Goal: Transaction & Acquisition: Purchase product/service

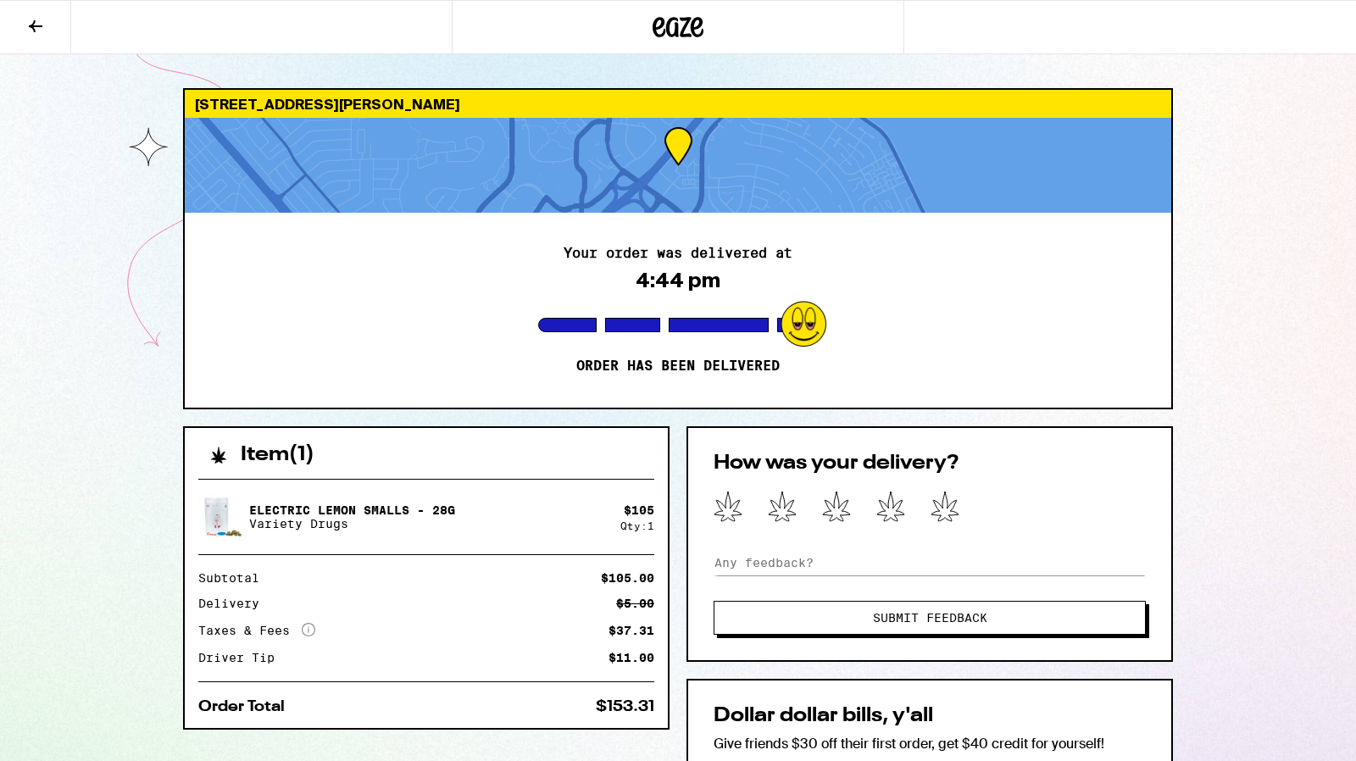
click at [666, 52] on div at bounding box center [678, 27] width 452 height 54
click at [666, 36] on icon at bounding box center [677, 27] width 51 height 31
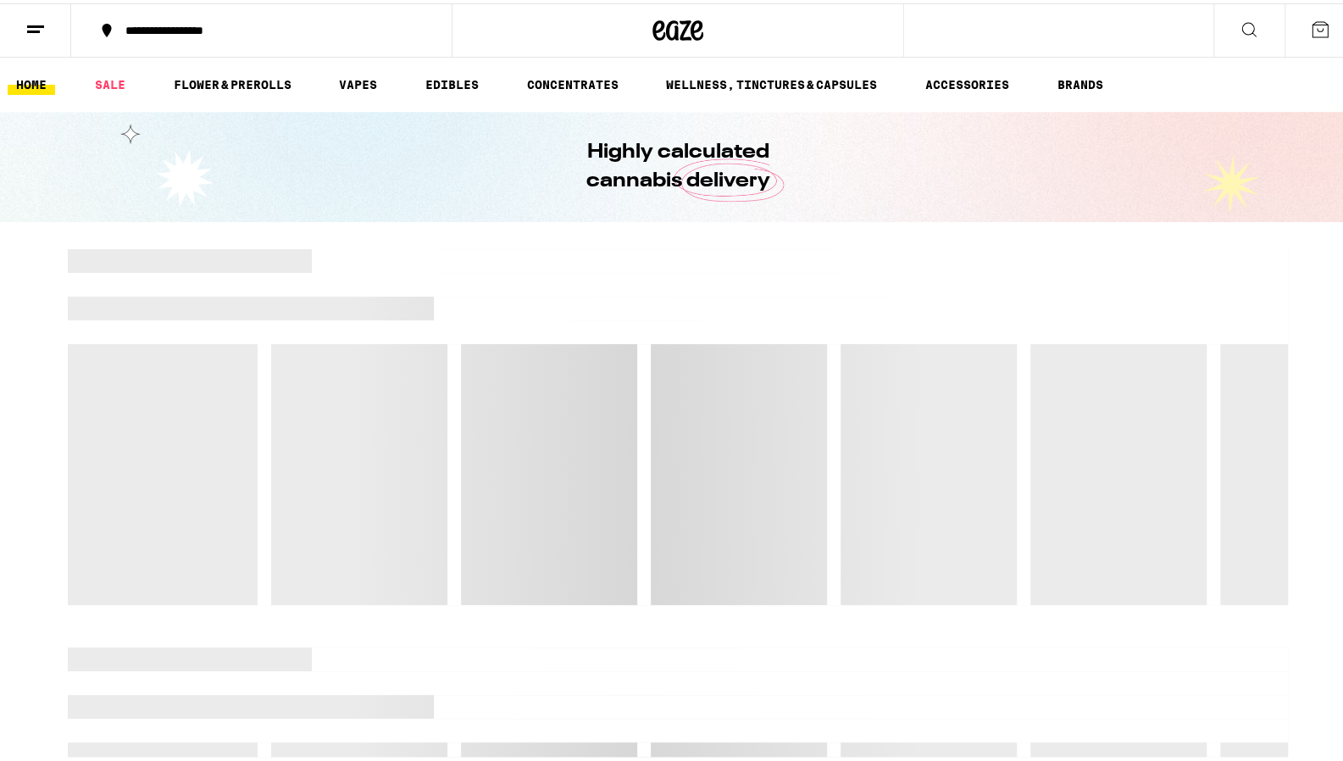
click at [112, 80] on link "SALE" at bounding box center [109, 81] width 47 height 20
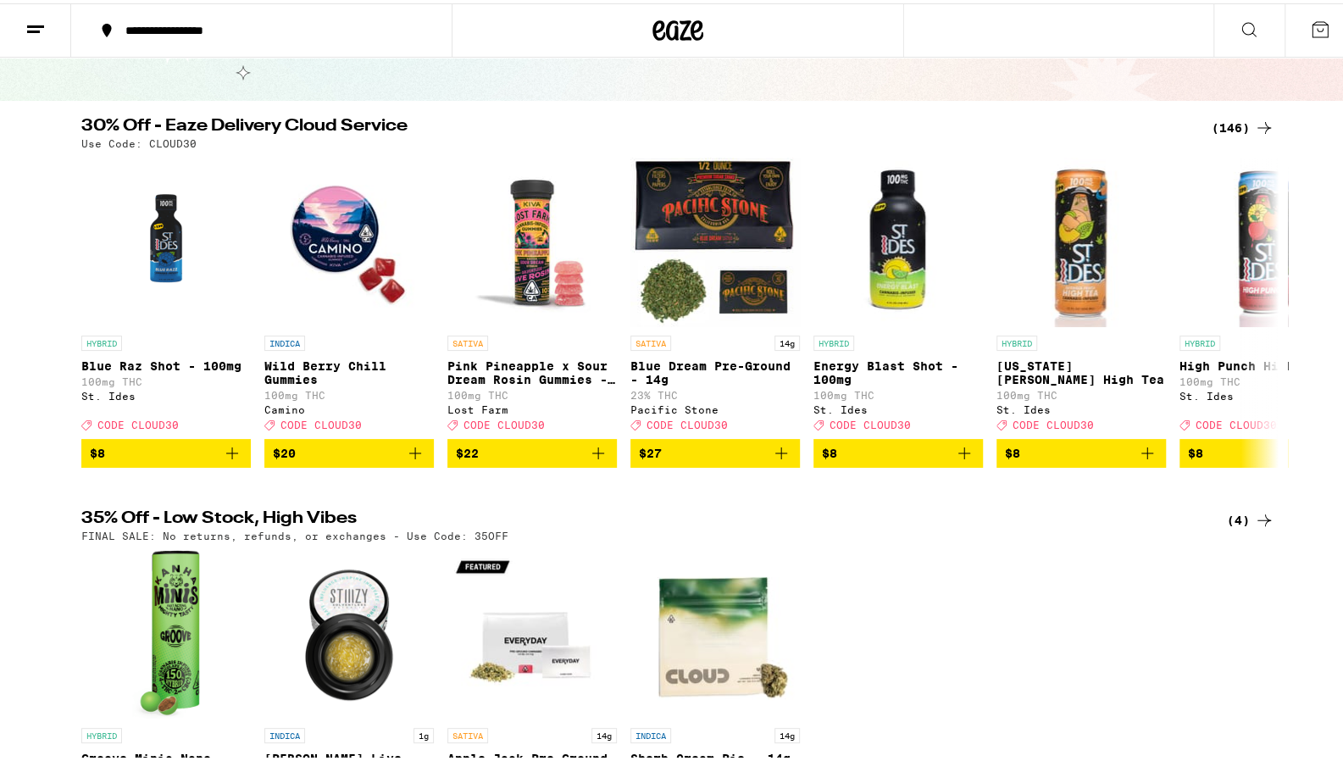
scroll to position [120, 0]
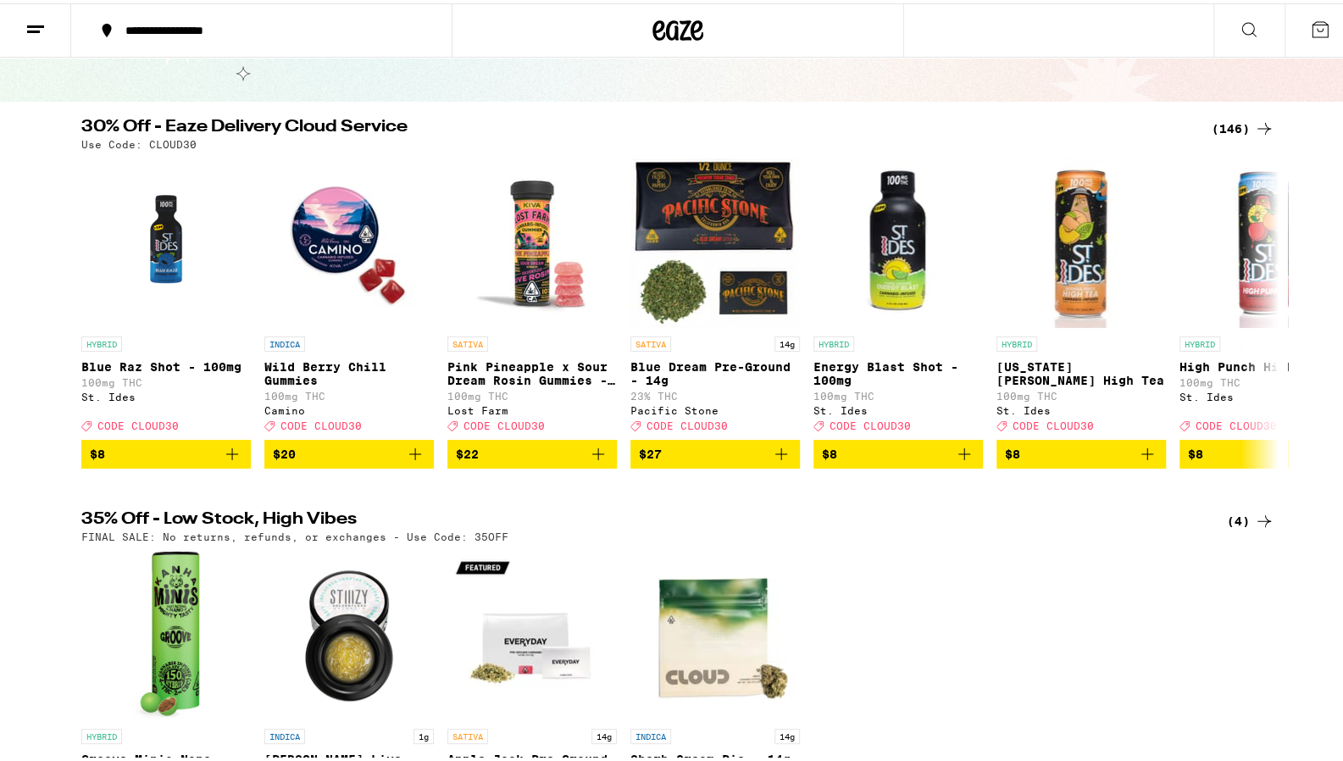
click at [1230, 130] on div "(146)" at bounding box center [1243, 125] width 63 height 20
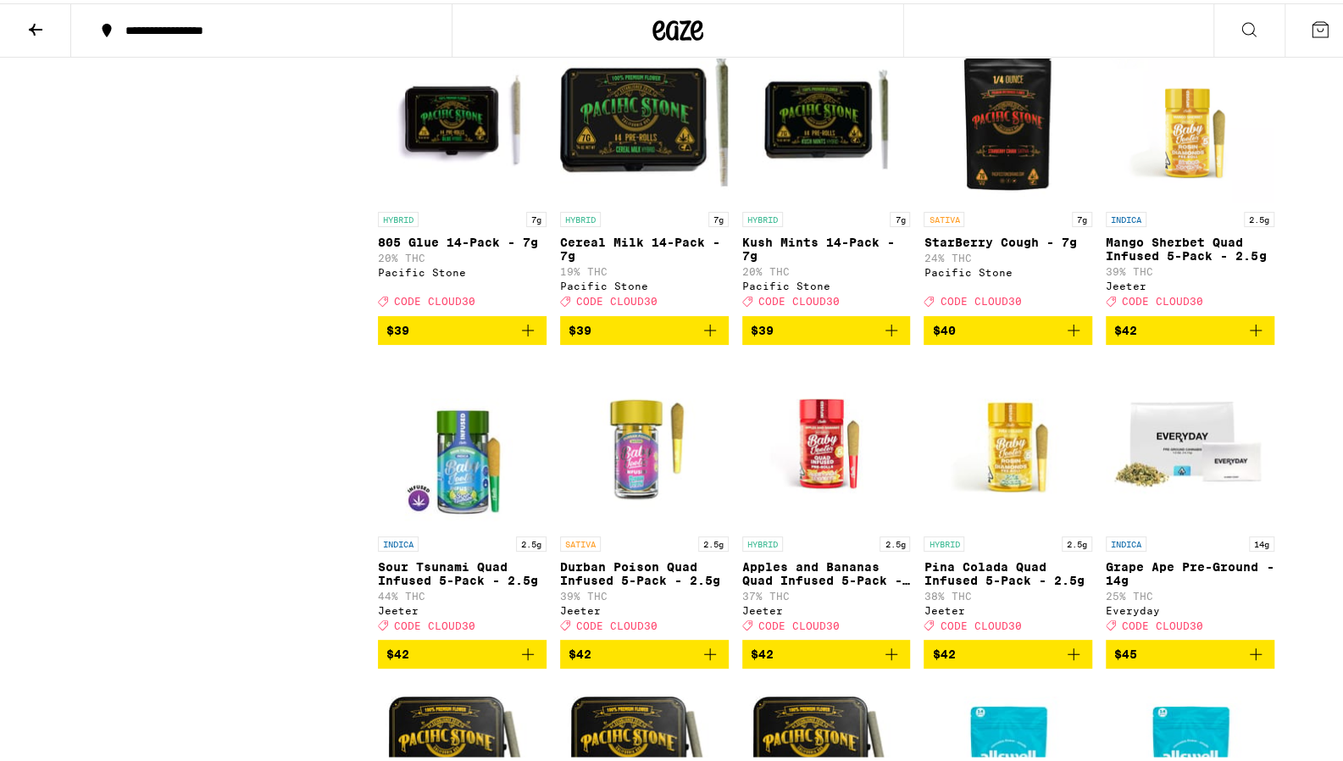
scroll to position [7972, 0]
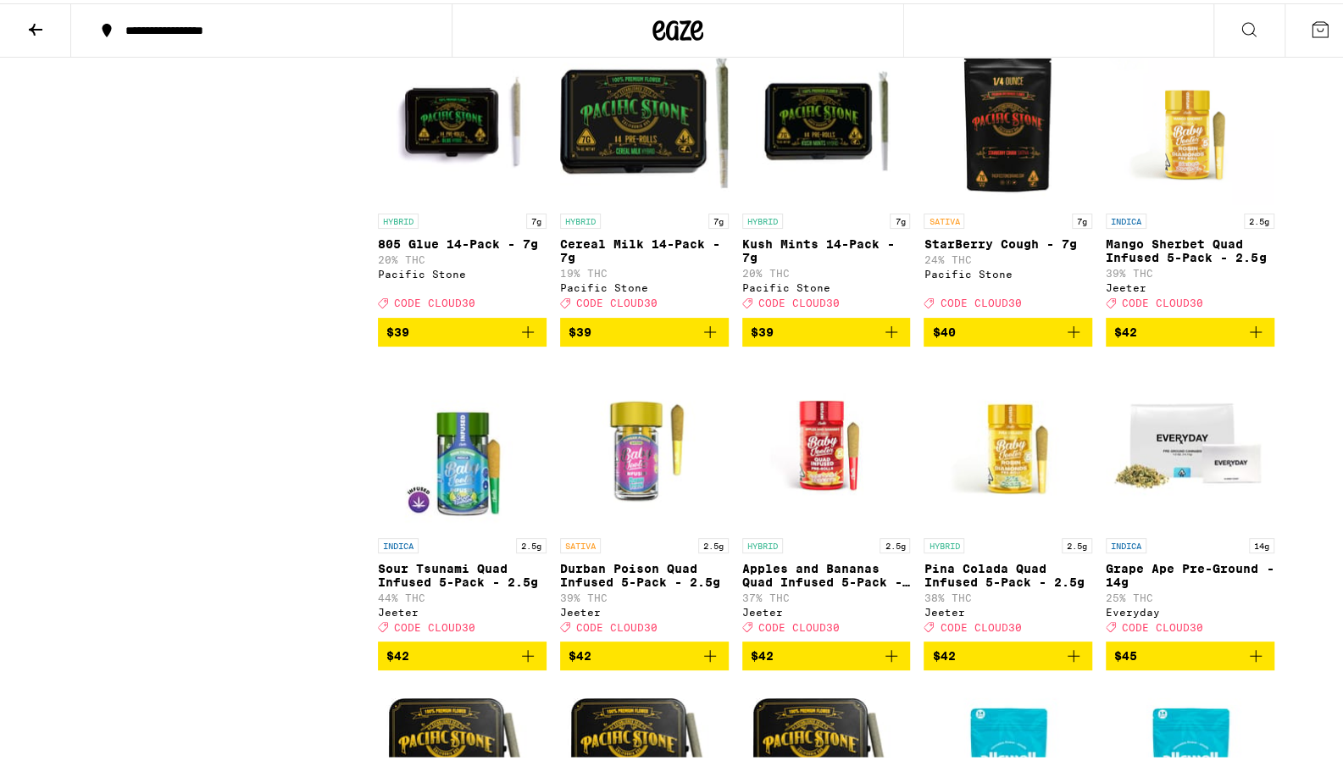
click at [1074, 14] on icon "Add to bag" at bounding box center [1073, 4] width 20 height 20
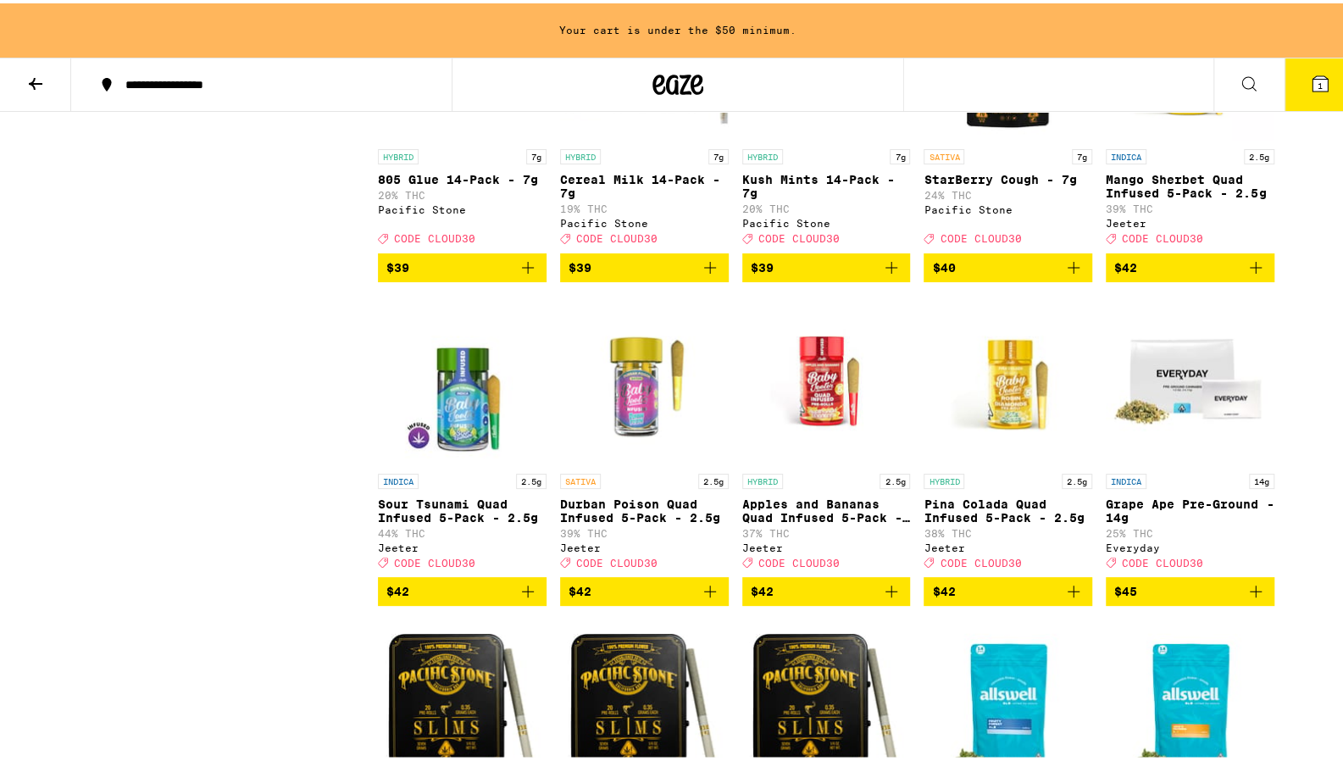
scroll to position [8090, 0]
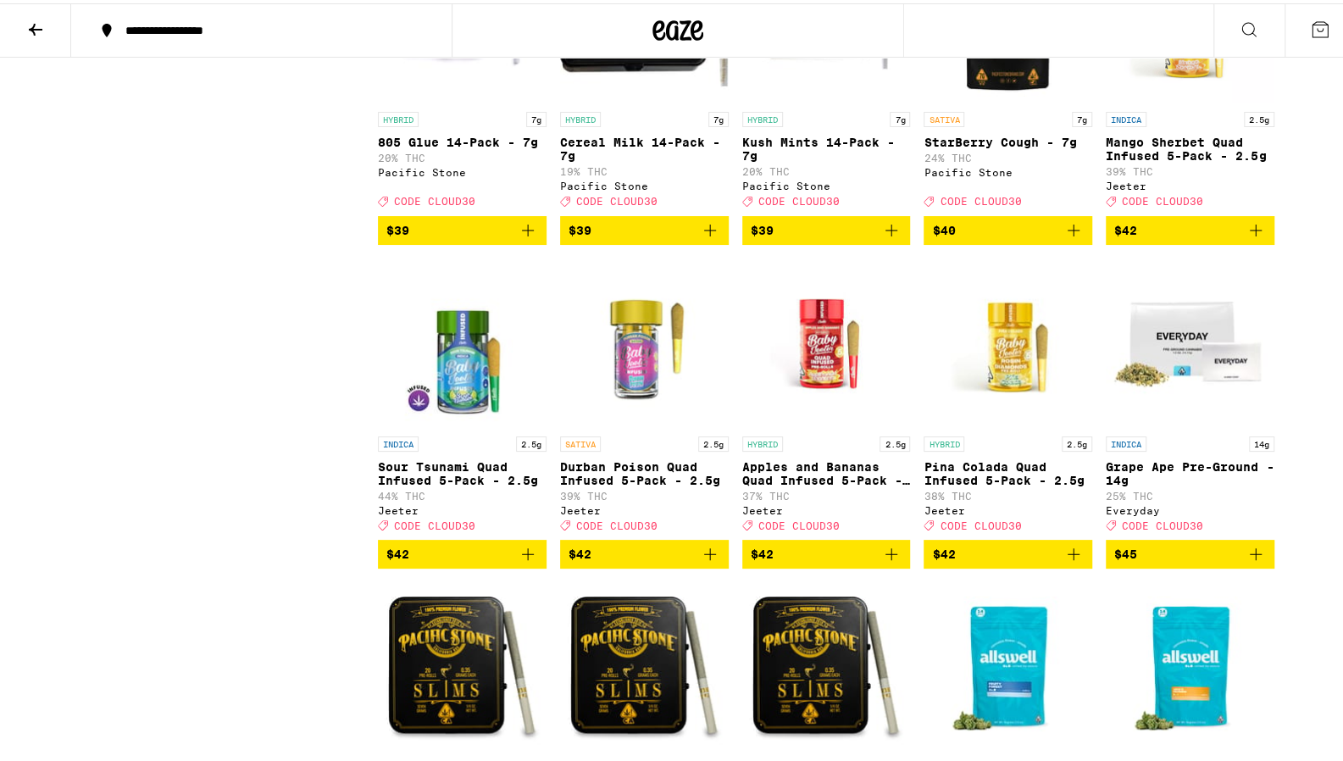
scroll to position [8073, 0]
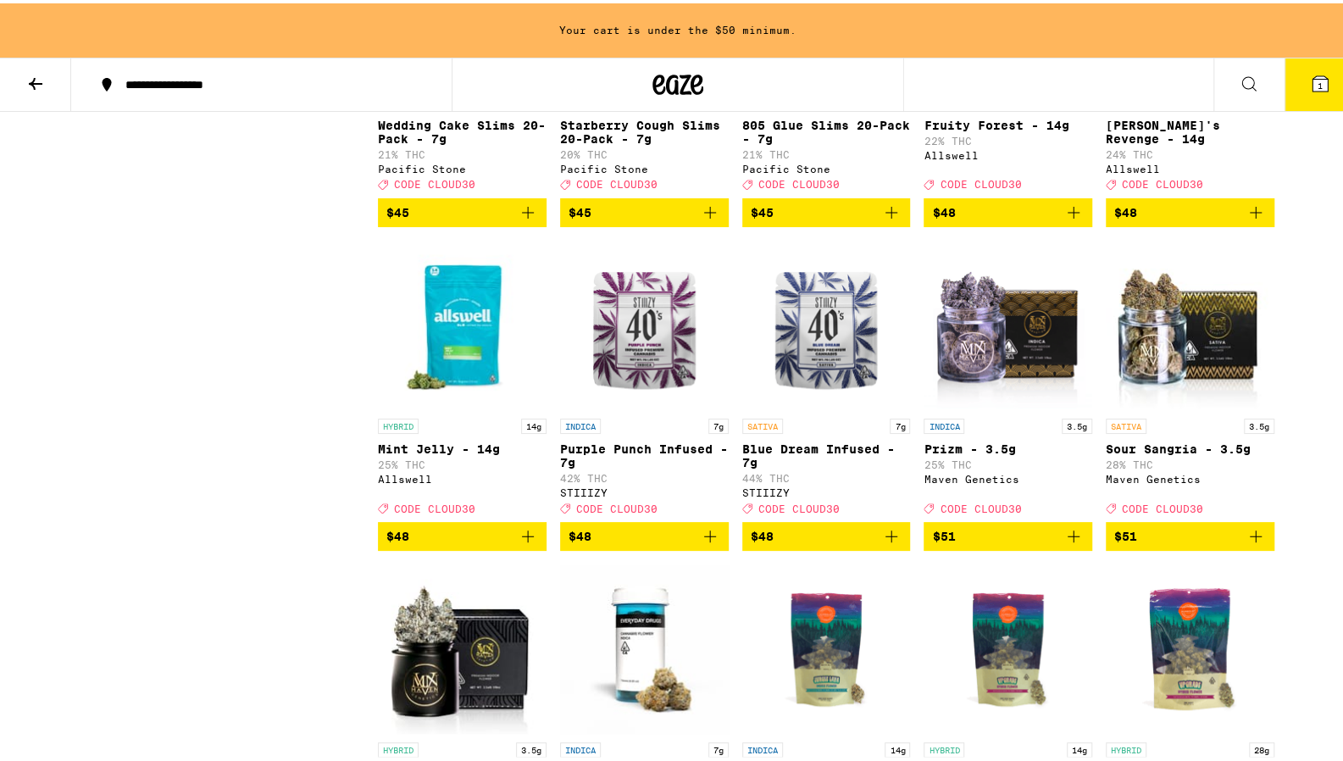
scroll to position [8792, 0]
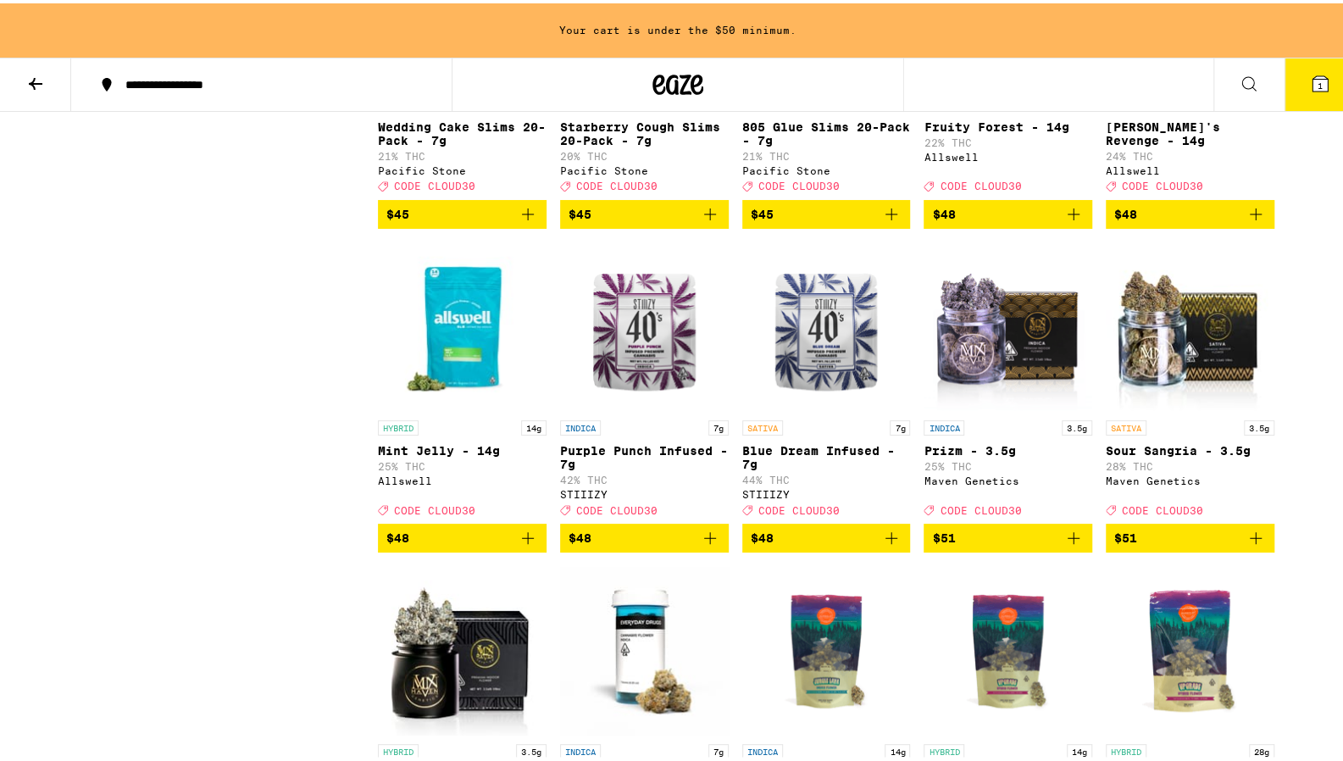
click at [892, 221] on icon "Add to bag" at bounding box center [891, 211] width 20 height 20
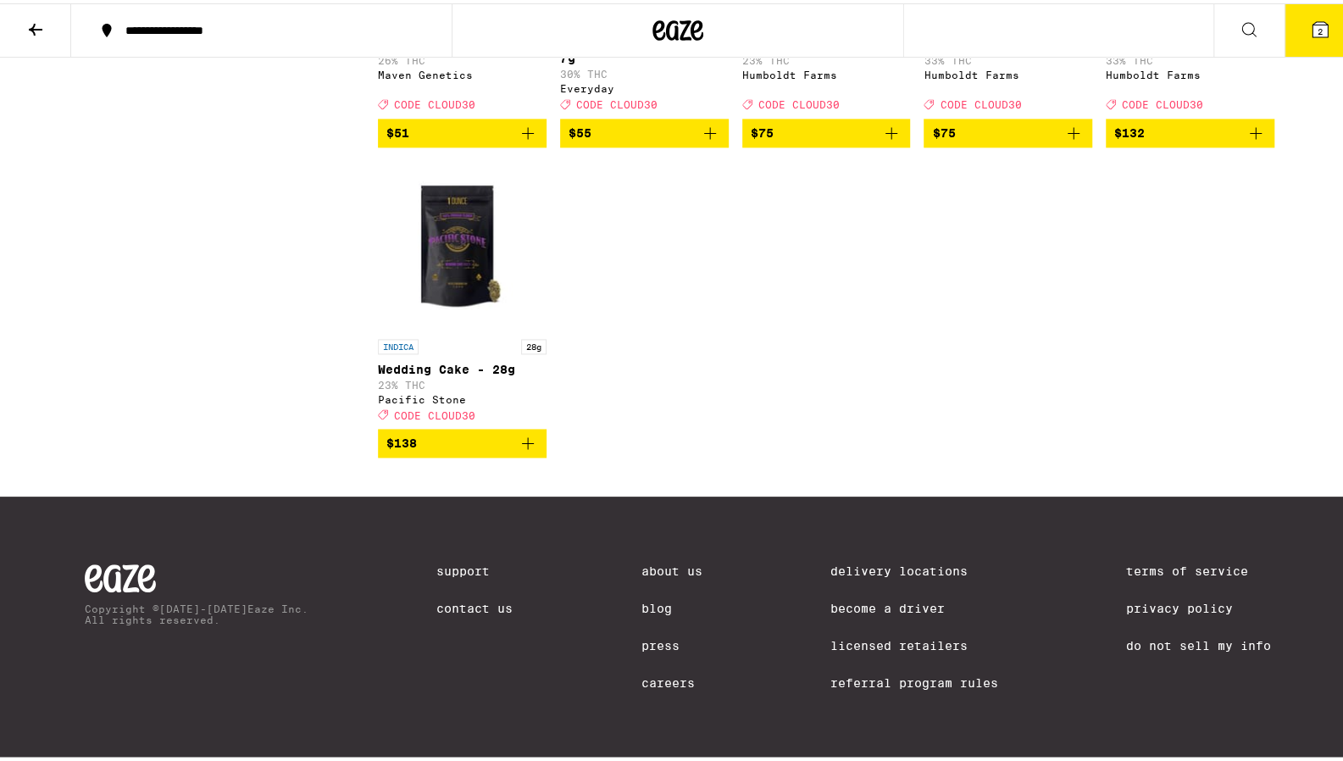
scroll to position [9593, 0]
click at [1289, 32] on button "2" at bounding box center [1320, 27] width 71 height 53
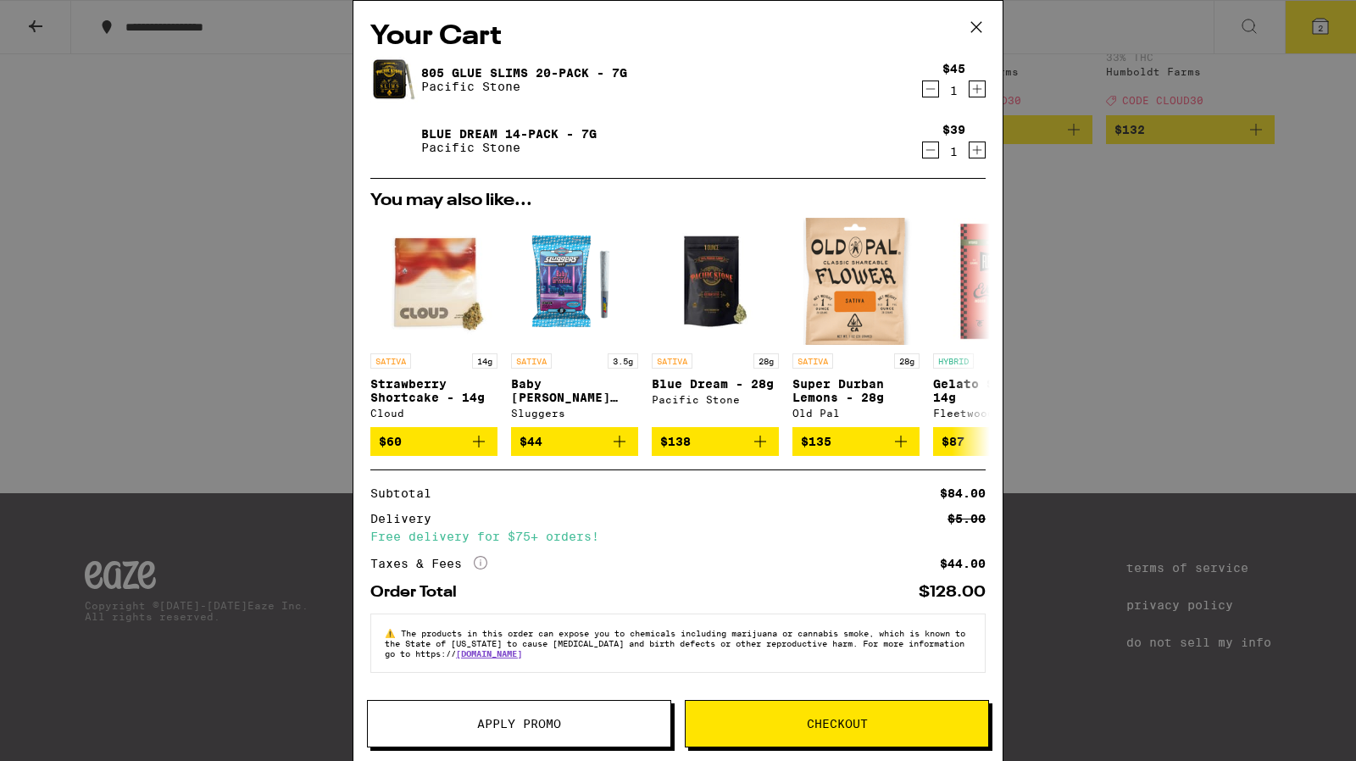
click at [978, 21] on icon at bounding box center [975, 26] width 25 height 25
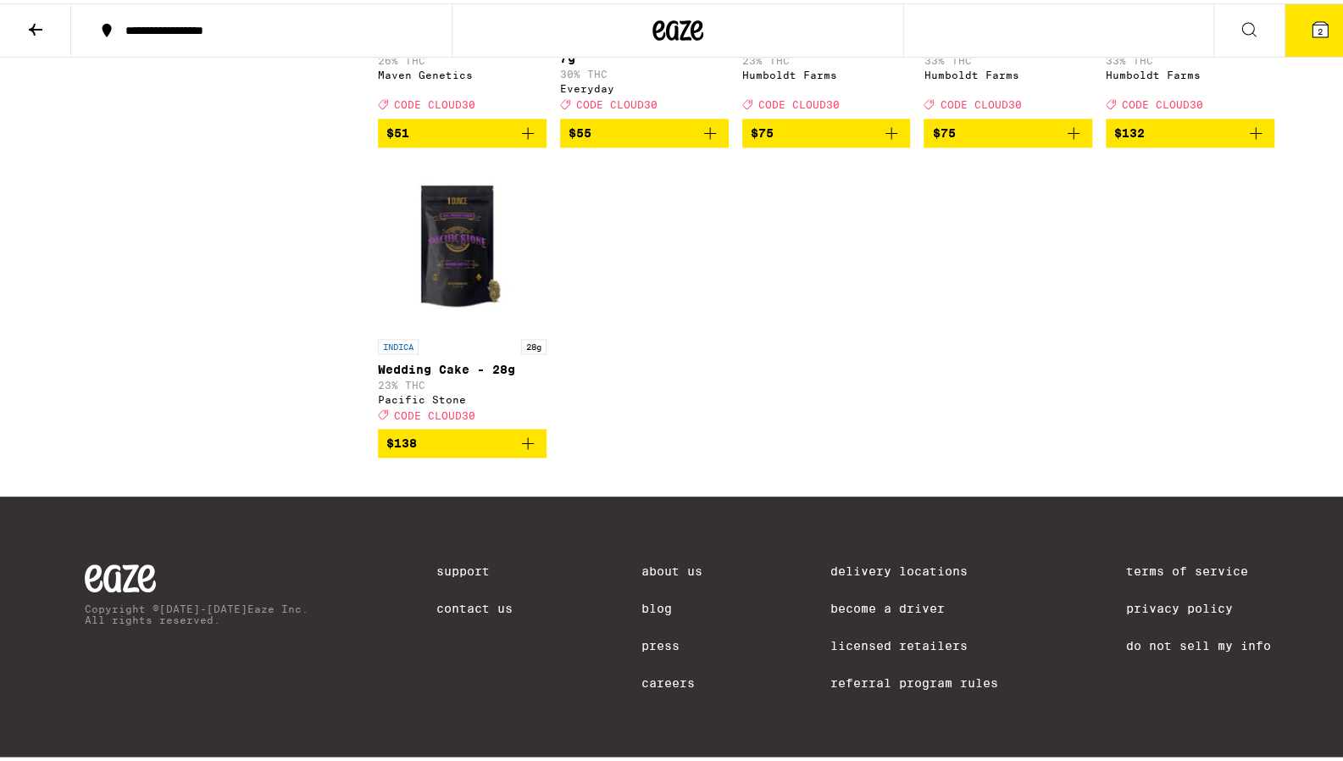
click at [1313, 11] on button "2" at bounding box center [1320, 27] width 71 height 53
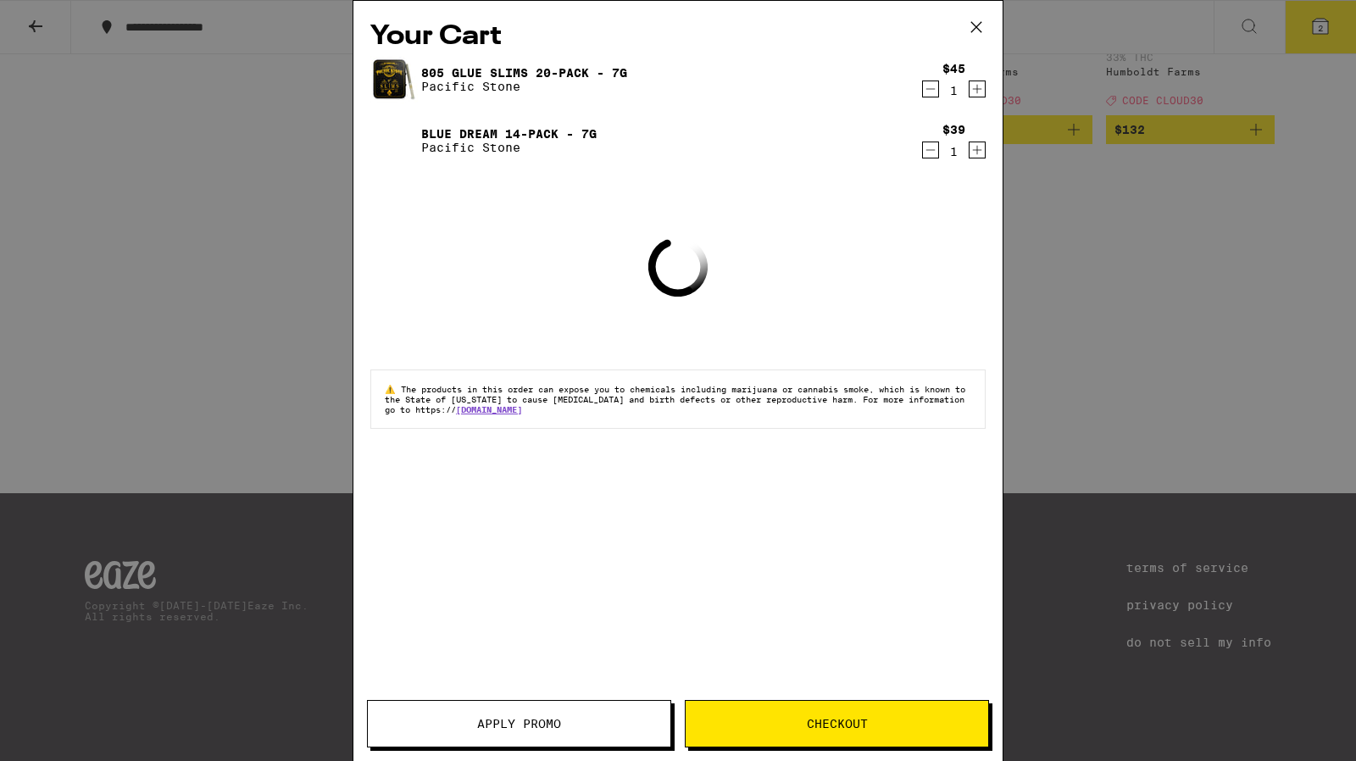
click at [496, 701] on button "Apply Promo" at bounding box center [519, 723] width 304 height 47
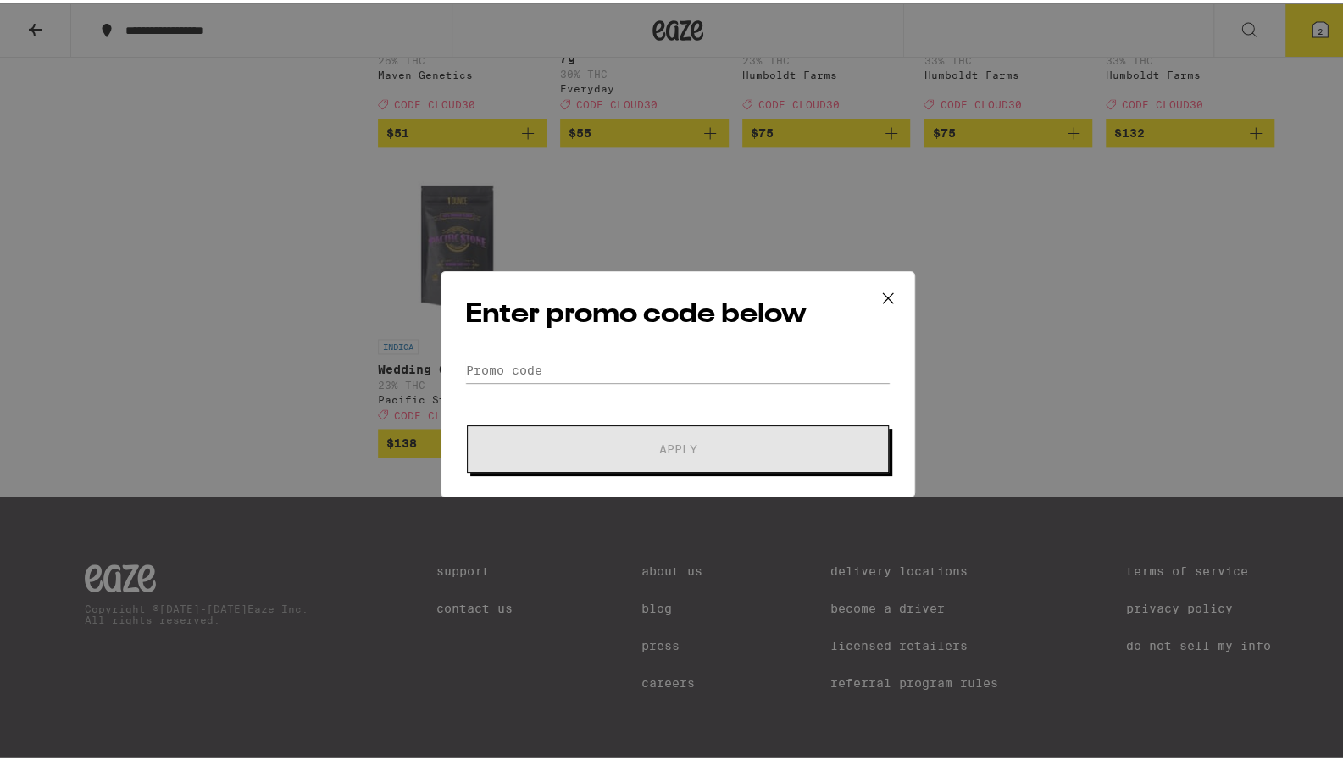
click at [517, 394] on form "Promo Code Apply" at bounding box center [677, 411] width 425 height 115
click at [479, 348] on div "Enter promo code below Promo Code Apply" at bounding box center [678, 381] width 475 height 226
click at [480, 358] on input "Promo Code" at bounding box center [677, 366] width 425 height 25
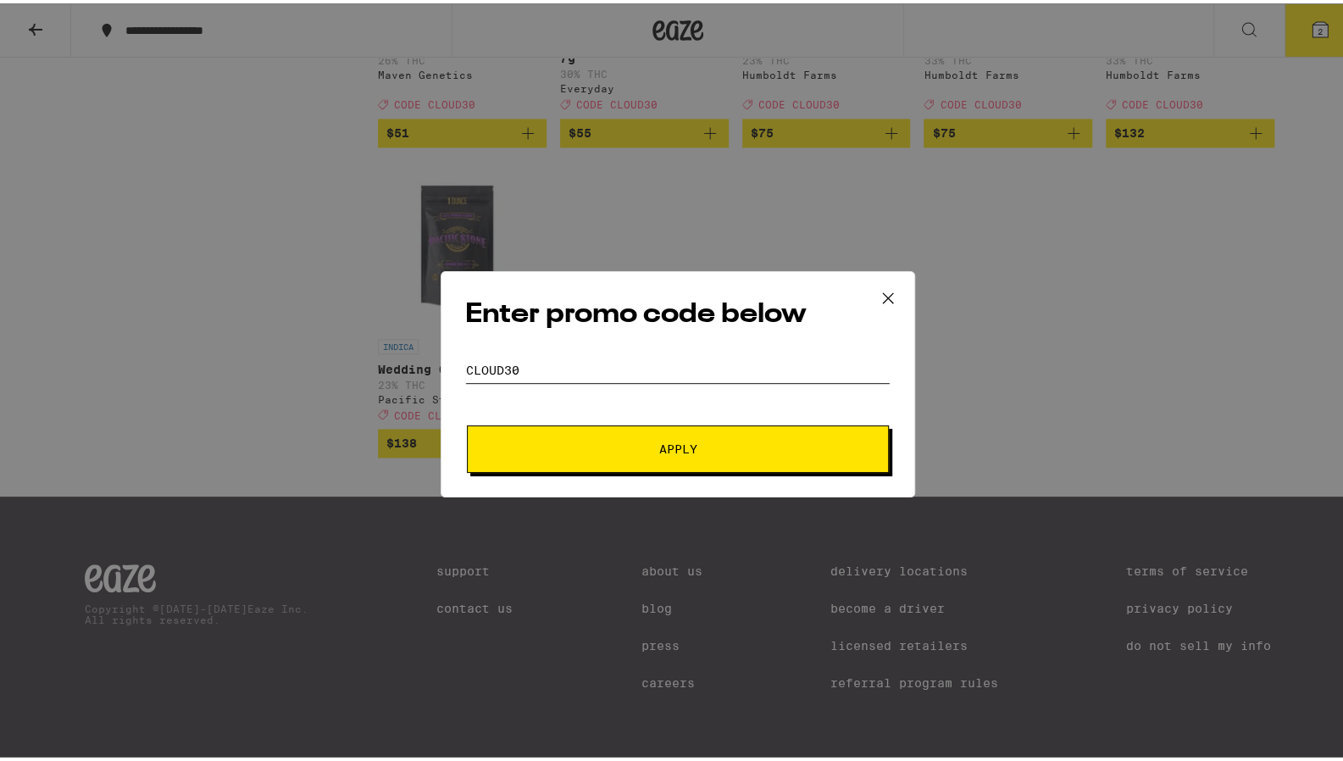
type input "cloud30"
click at [519, 430] on button "Apply" at bounding box center [678, 445] width 422 height 47
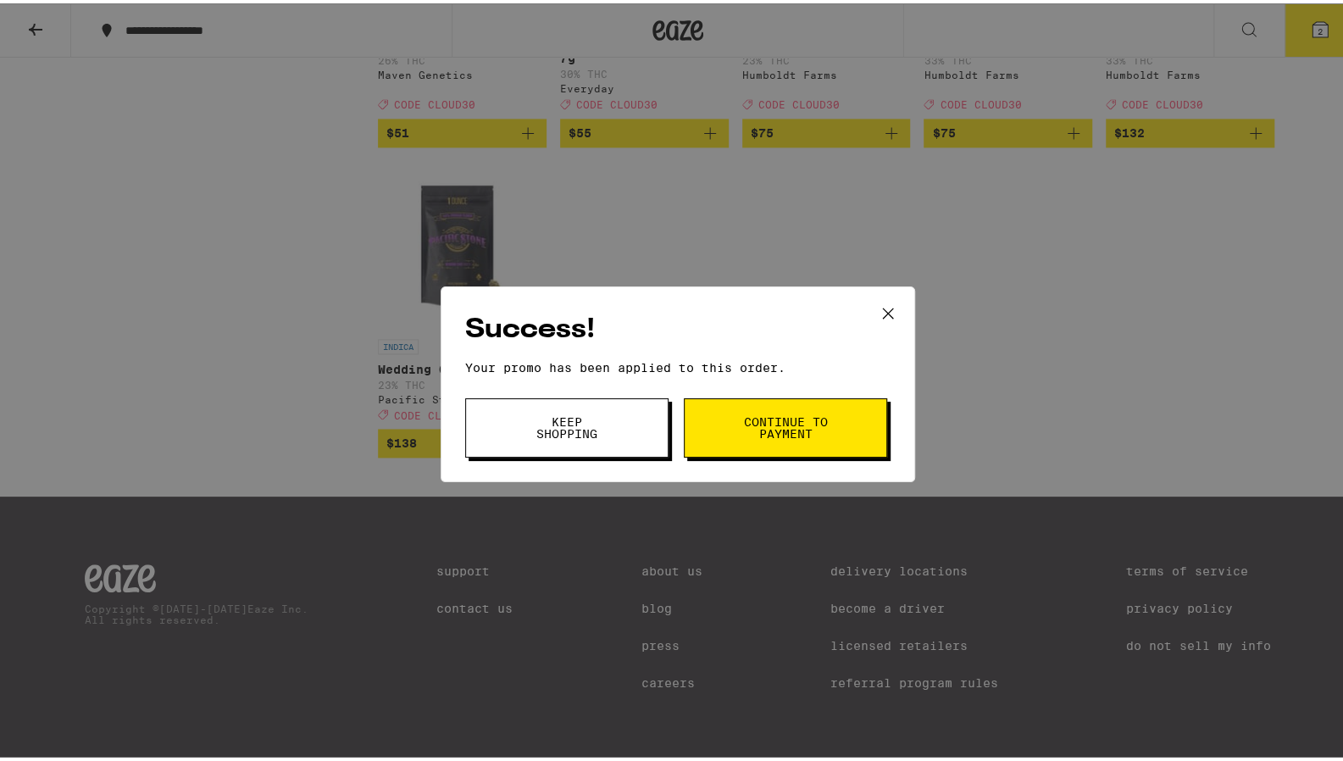
click at [713, 412] on button "Continue to payment" at bounding box center [785, 424] width 203 height 59
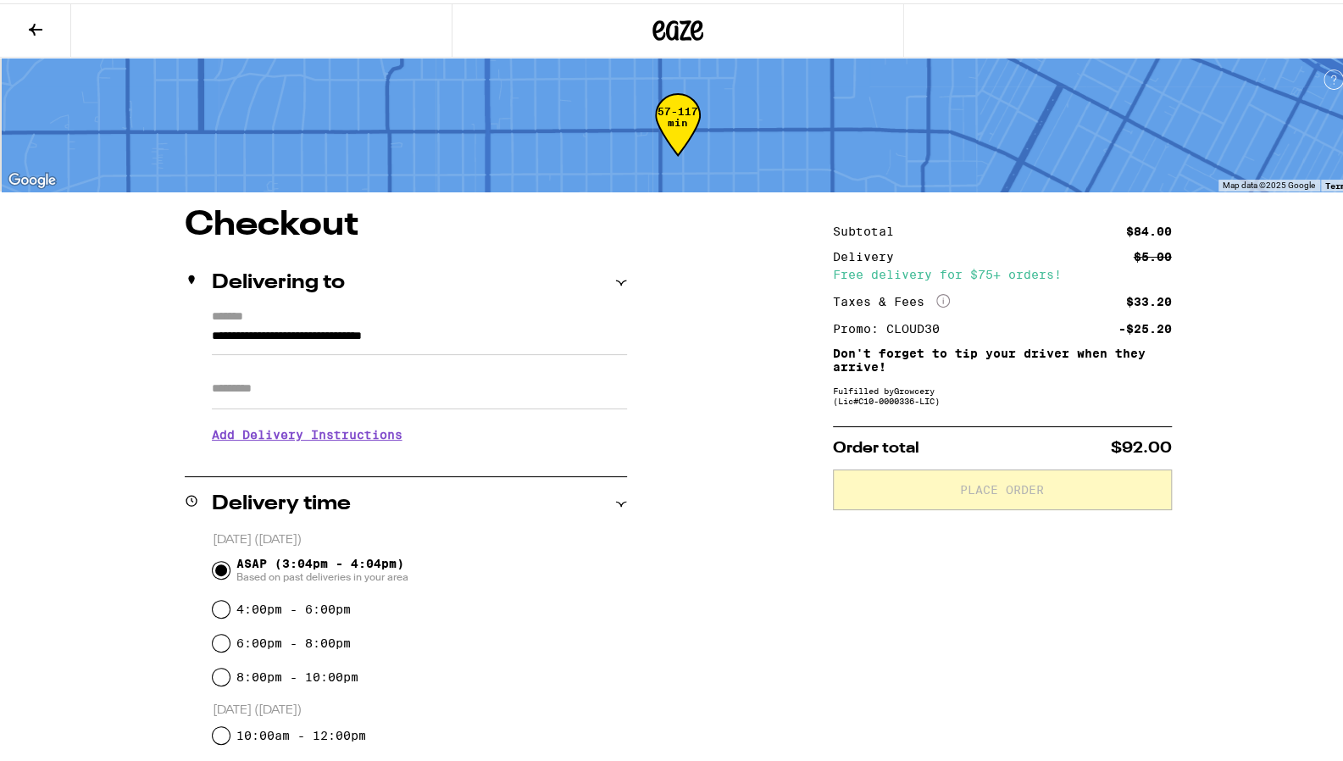
click at [369, 386] on input "Apt/Suite" at bounding box center [419, 385] width 415 height 41
type input "***"
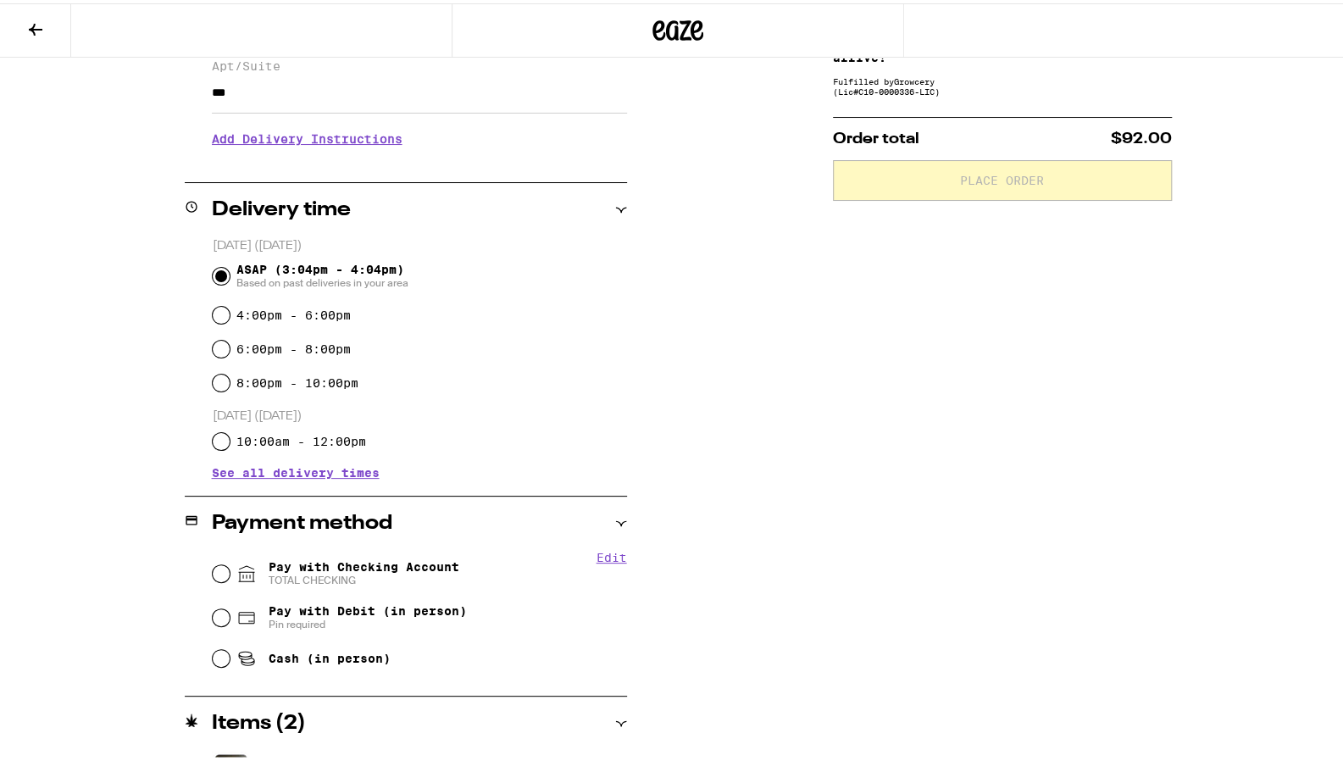
scroll to position [307, 0]
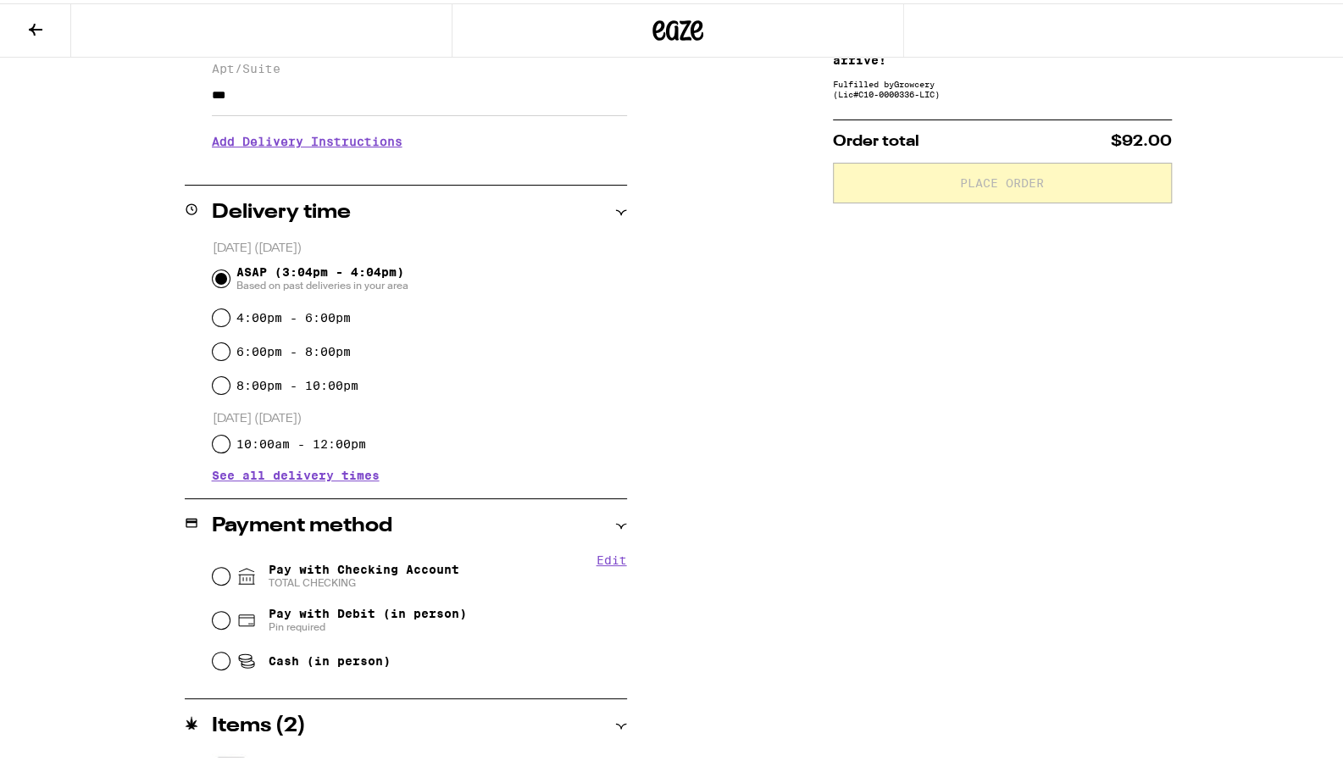
click at [49, 27] on button at bounding box center [35, 27] width 71 height 53
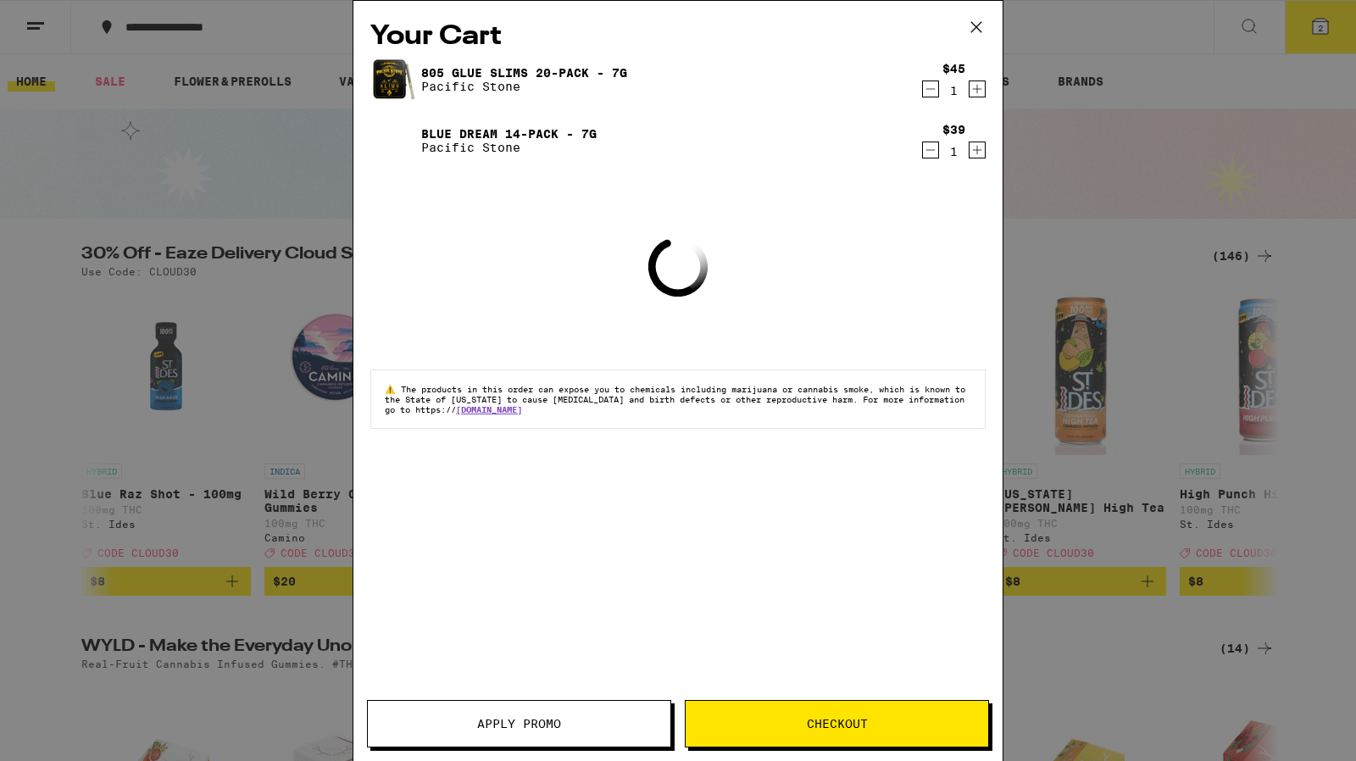
click at [976, 31] on icon at bounding box center [975, 26] width 25 height 25
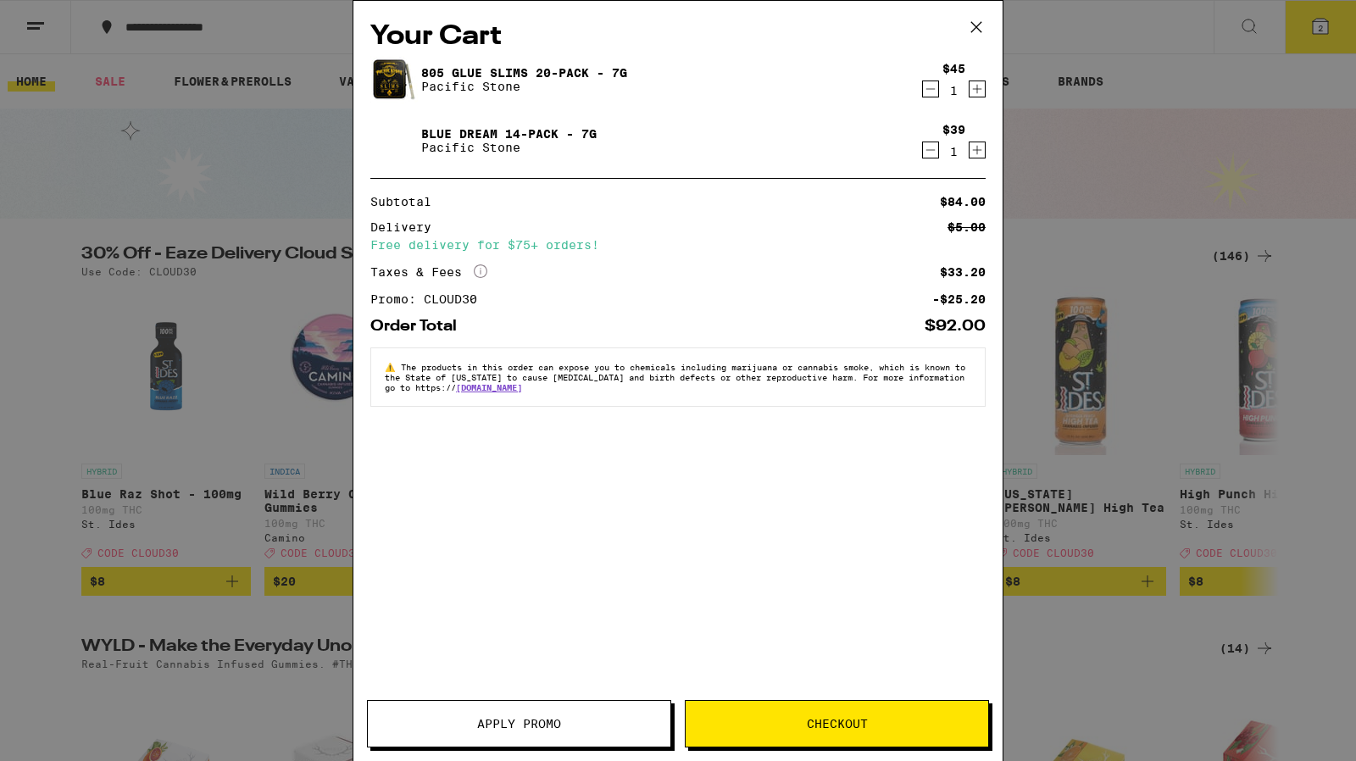
click at [971, 23] on icon at bounding box center [975, 26] width 25 height 25
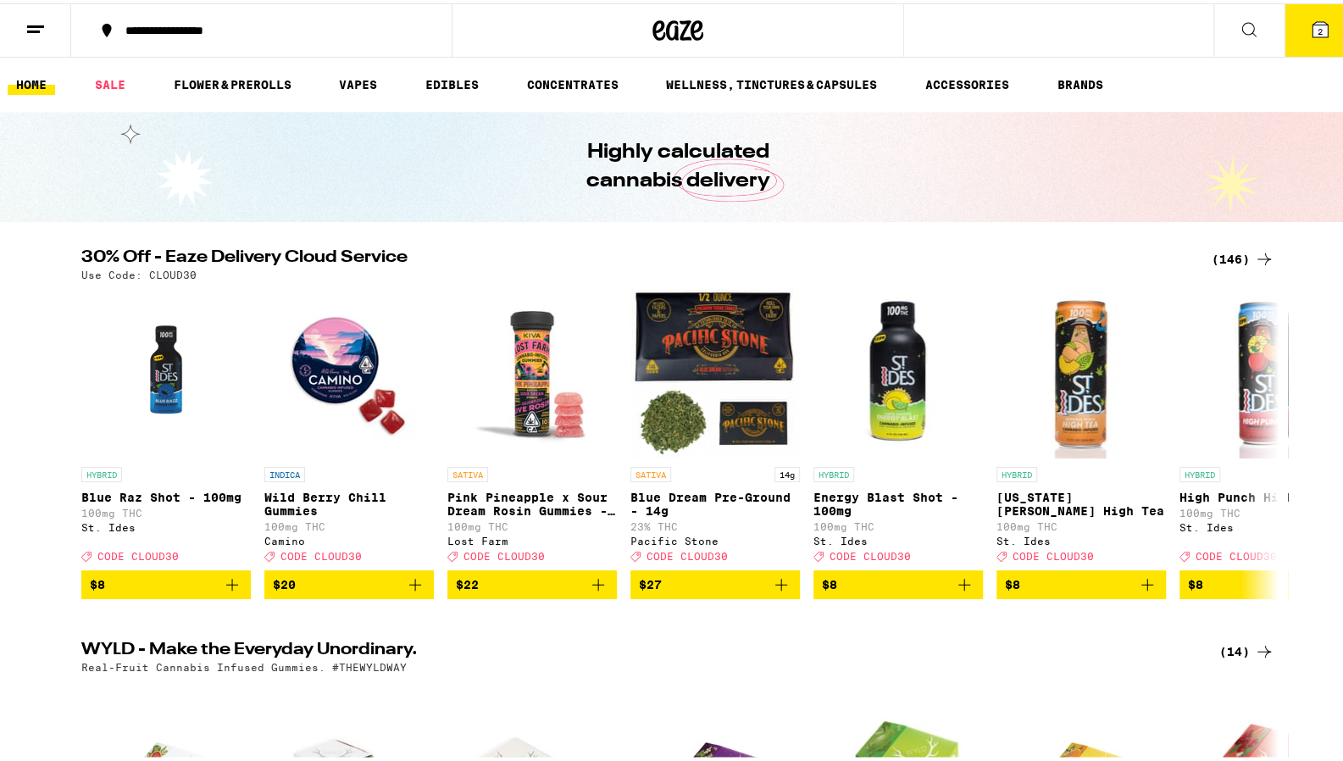
click at [1313, 20] on icon at bounding box center [1320, 26] width 15 height 15
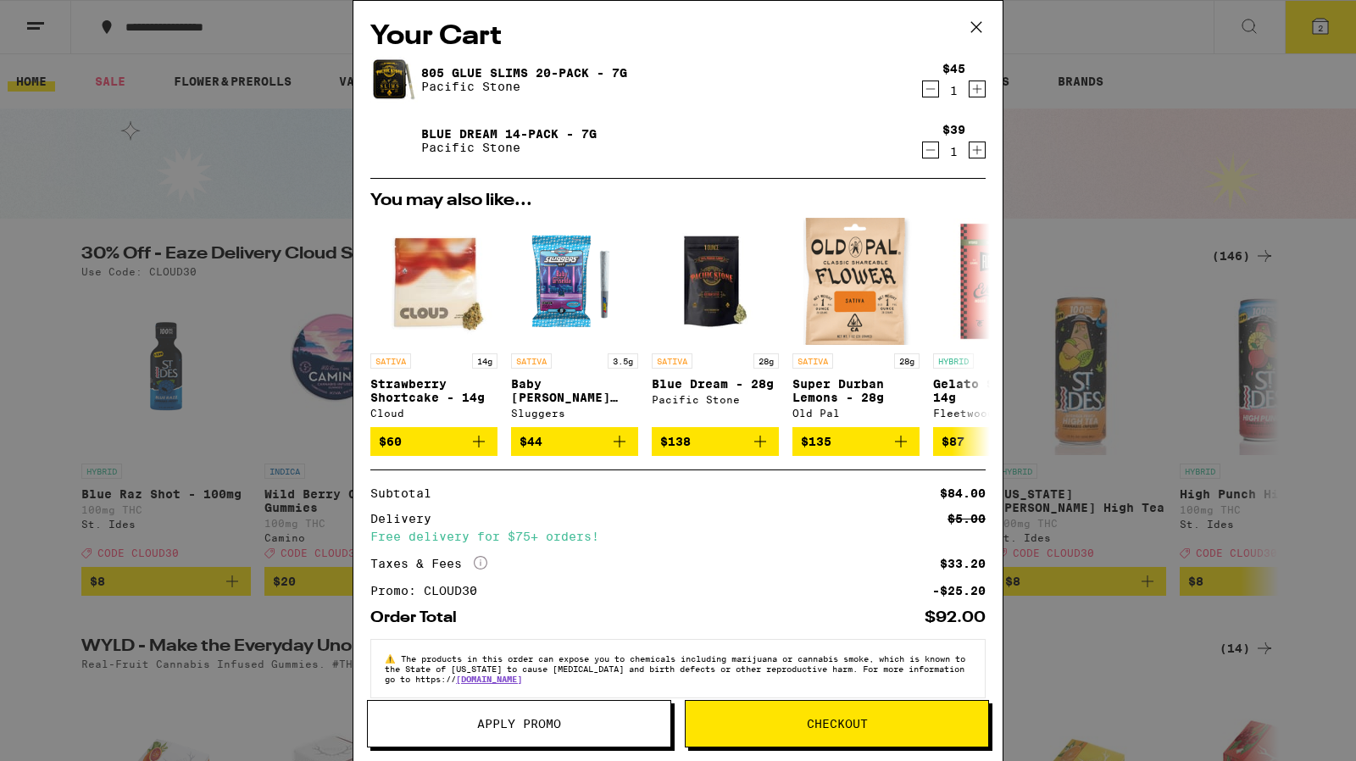
click at [827, 719] on span "Checkout" at bounding box center [837, 724] width 61 height 12
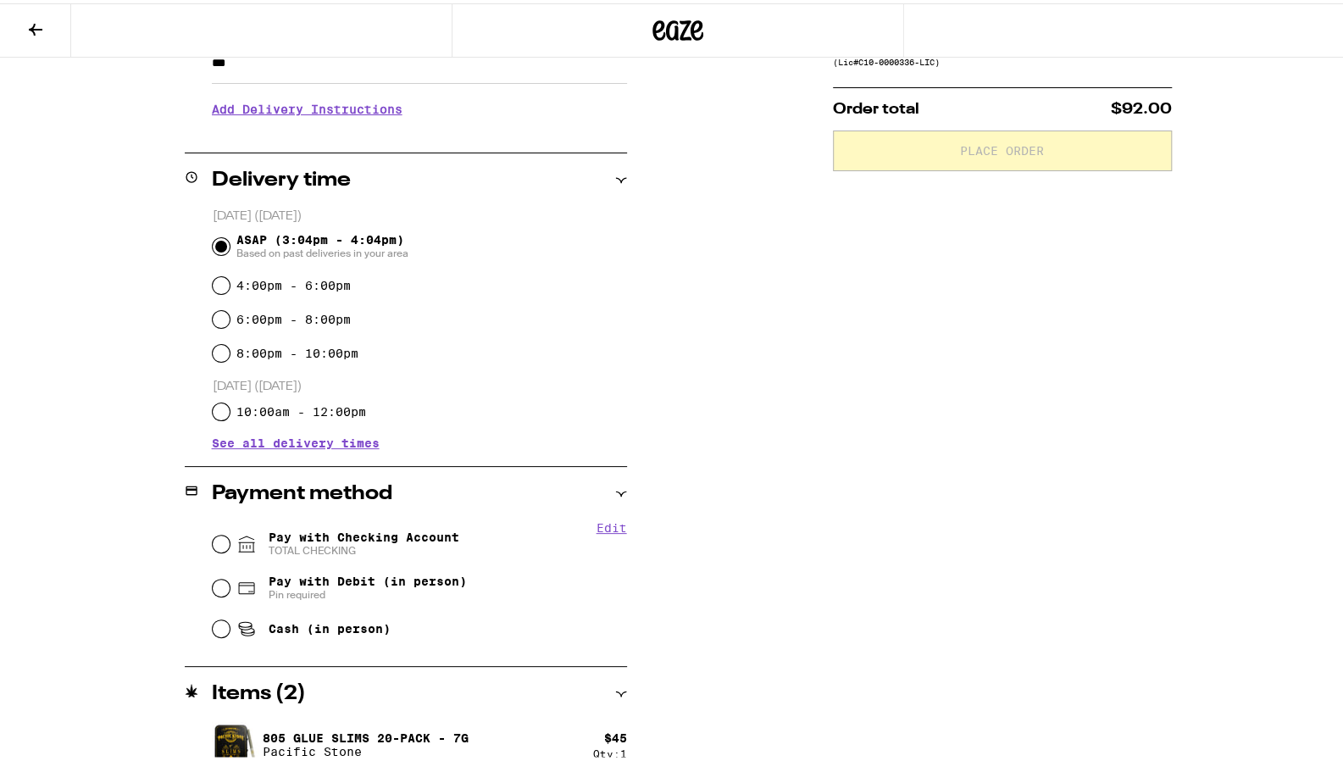
scroll to position [387, 0]
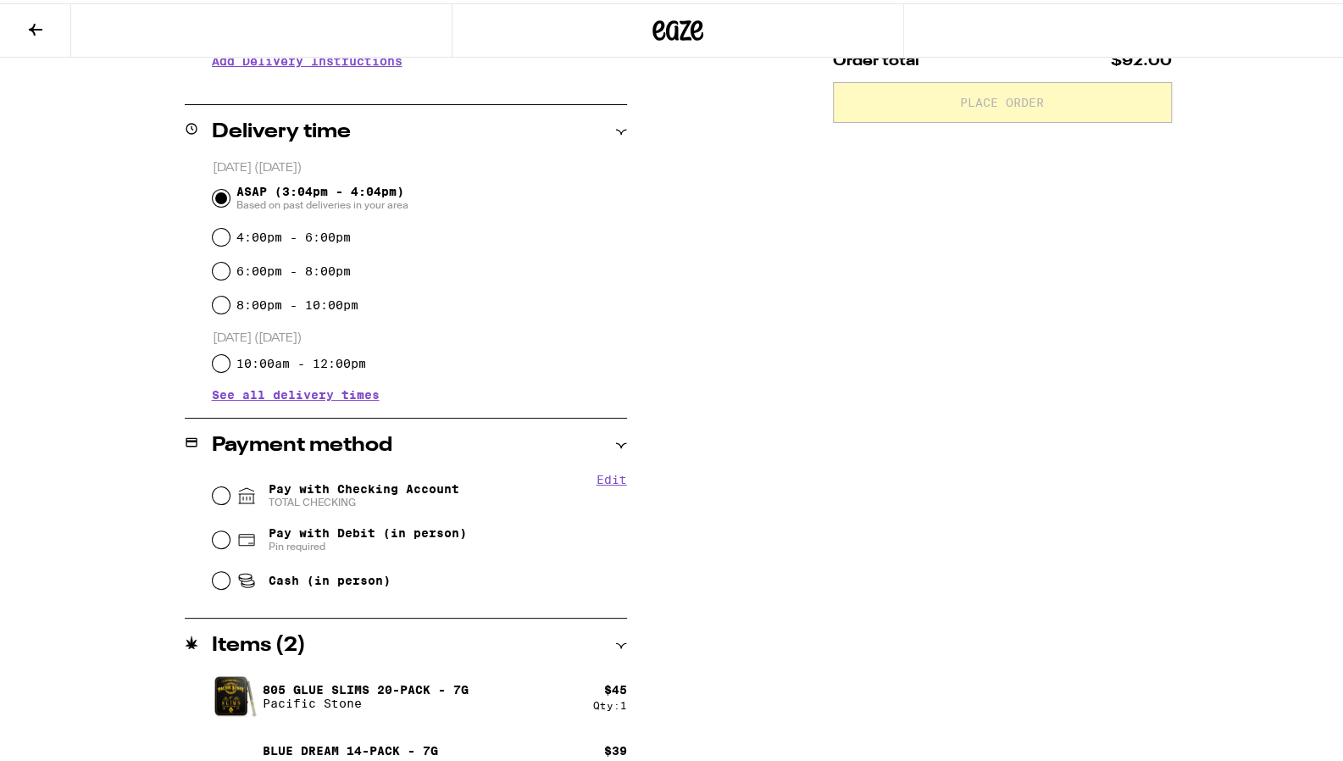
click at [373, 493] on span "Pay with Checking Account TOTAL CHECKING" at bounding box center [364, 492] width 191 height 27
click at [230, 493] on input "Pay with Checking Account TOTAL CHECKING" at bounding box center [221, 492] width 17 height 17
radio input "true"
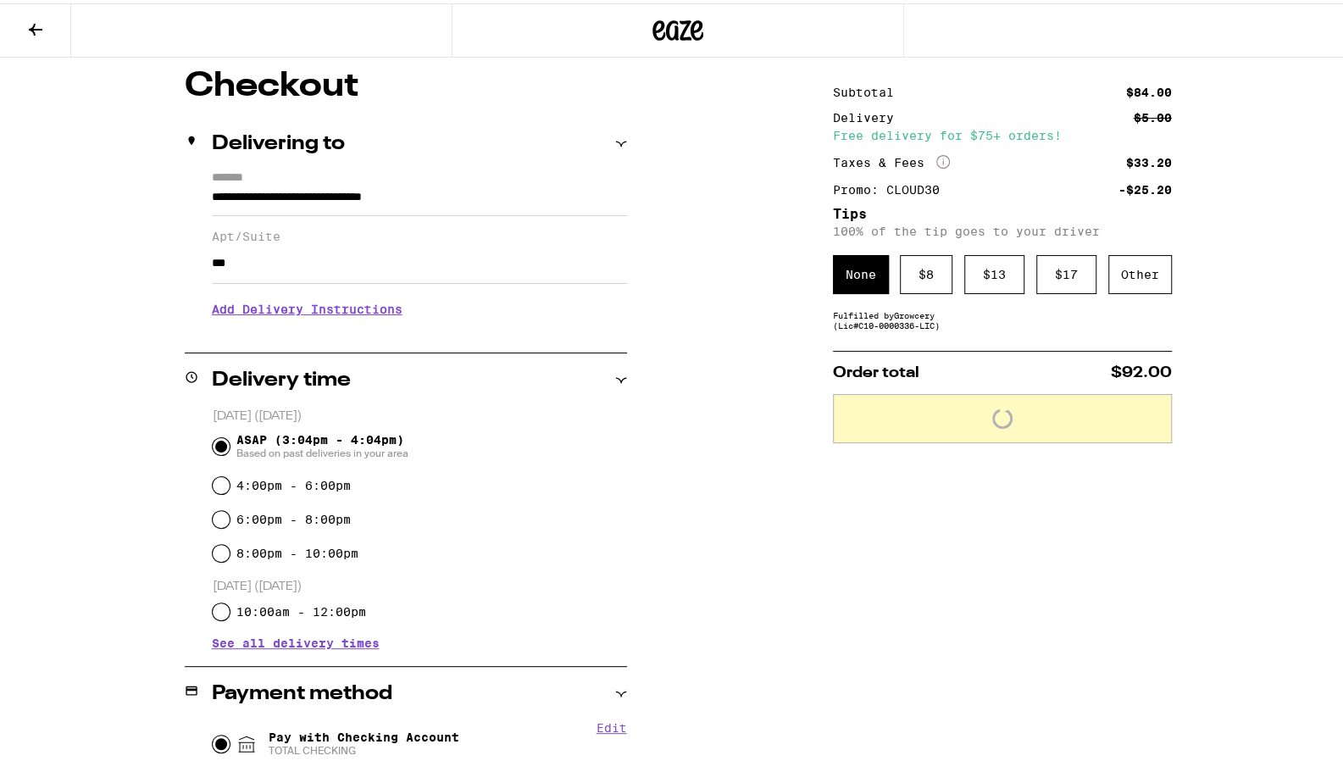
scroll to position [123, 0]
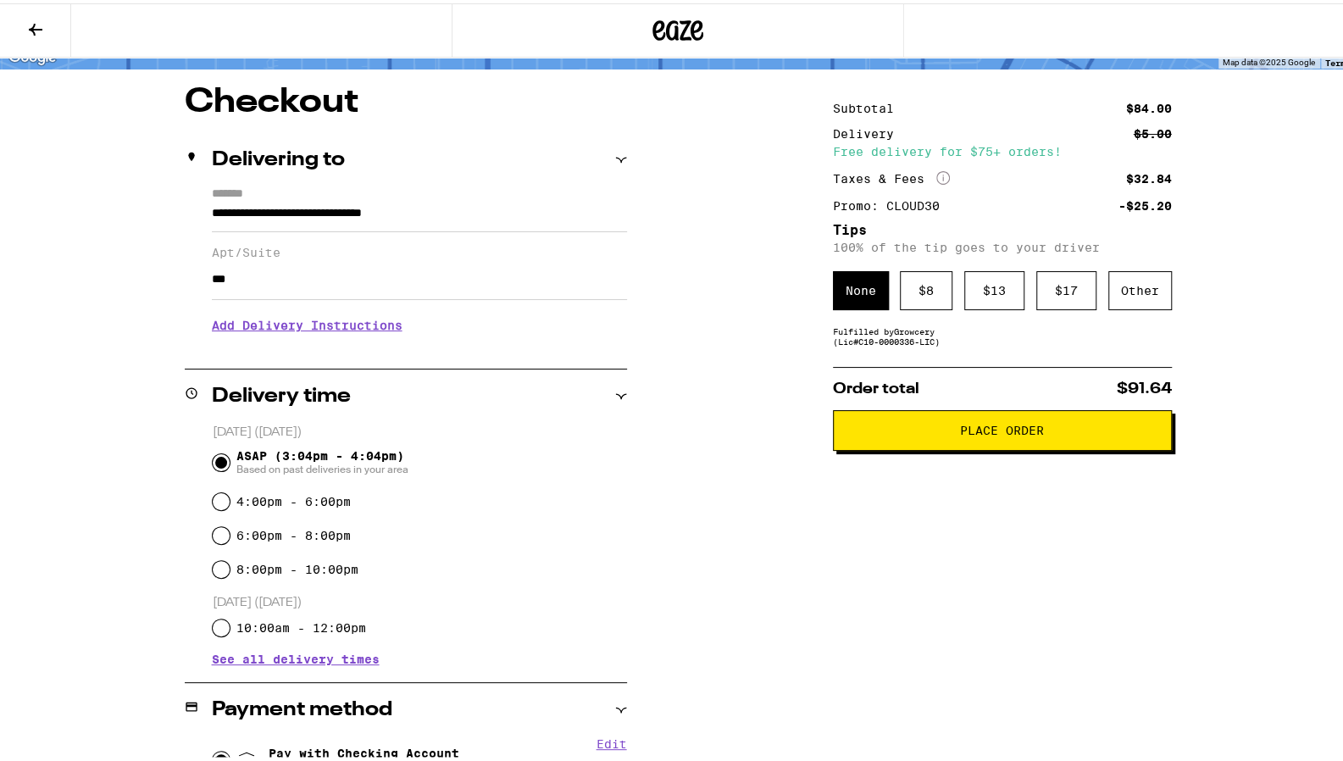
click at [1108, 293] on div "Other" at bounding box center [1140, 287] width 64 height 39
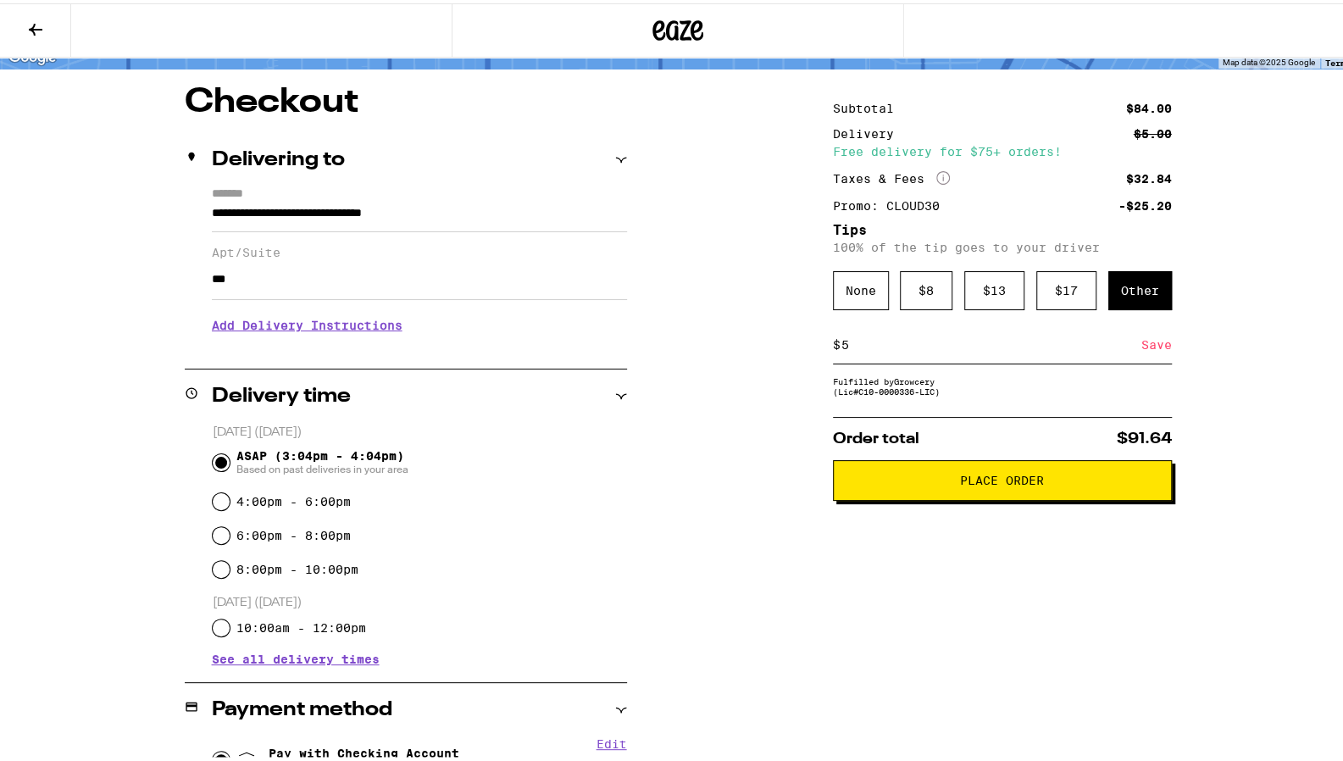
type input "5"
click at [1157, 344] on div "Save" at bounding box center [1156, 341] width 31 height 37
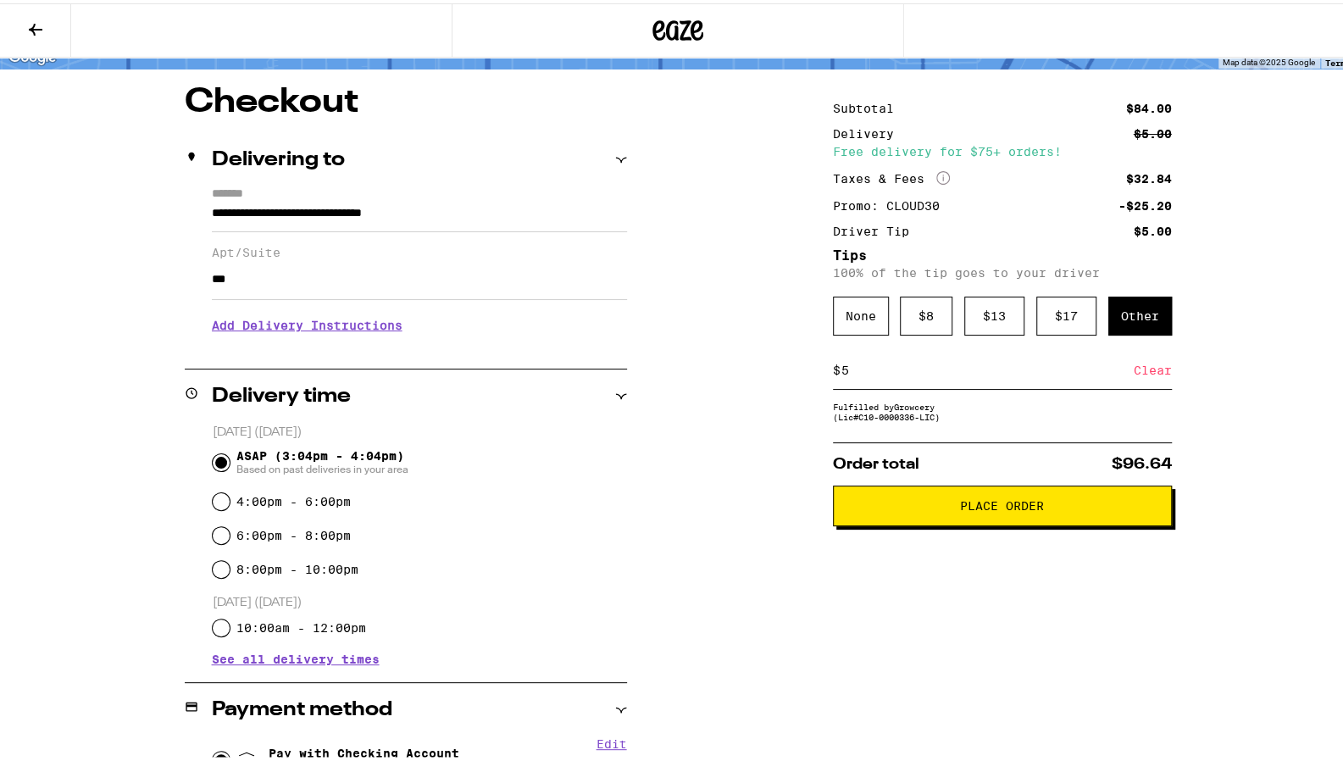
click at [988, 508] on span "Place Order" at bounding box center [1002, 503] width 84 height 12
